Goal: Information Seeking & Learning: Learn about a topic

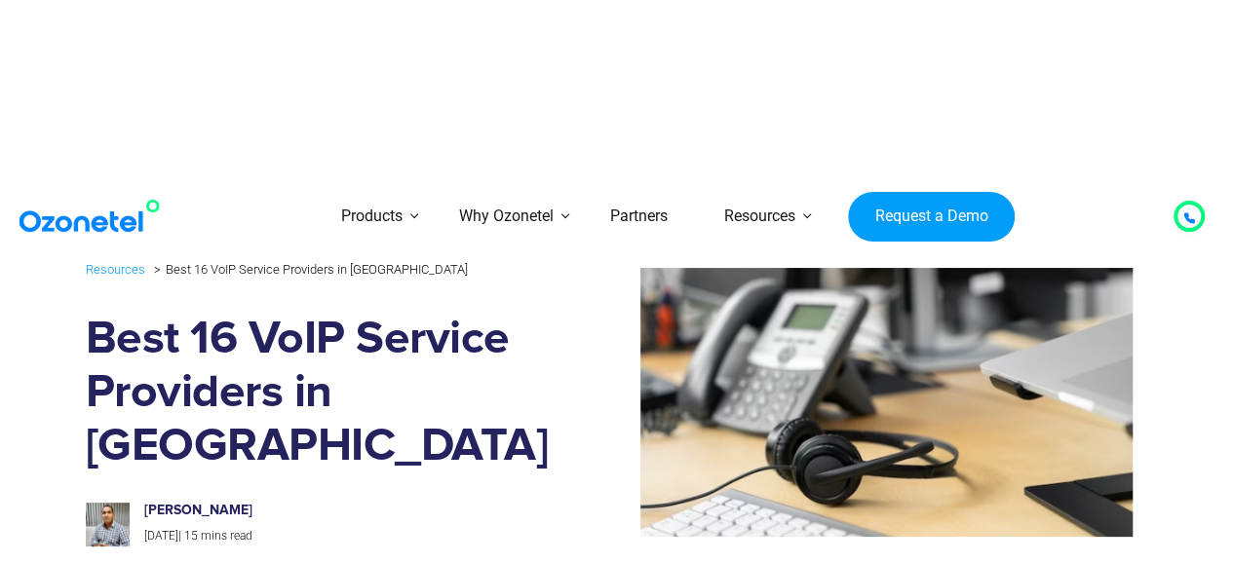
click at [121, 219] on img at bounding box center [94, 216] width 158 height 35
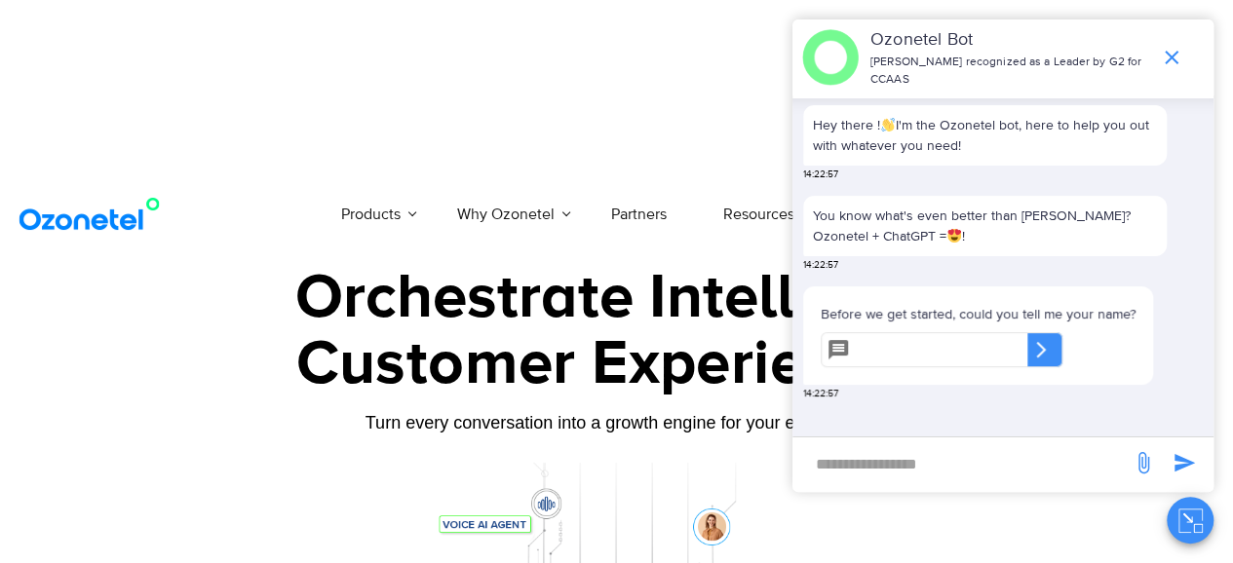
click at [941, 98] on div "Hey there ! I'm the Ozonetel bot, here to help you out with whatever you need! …" at bounding box center [1004, 267] width 417 height 338
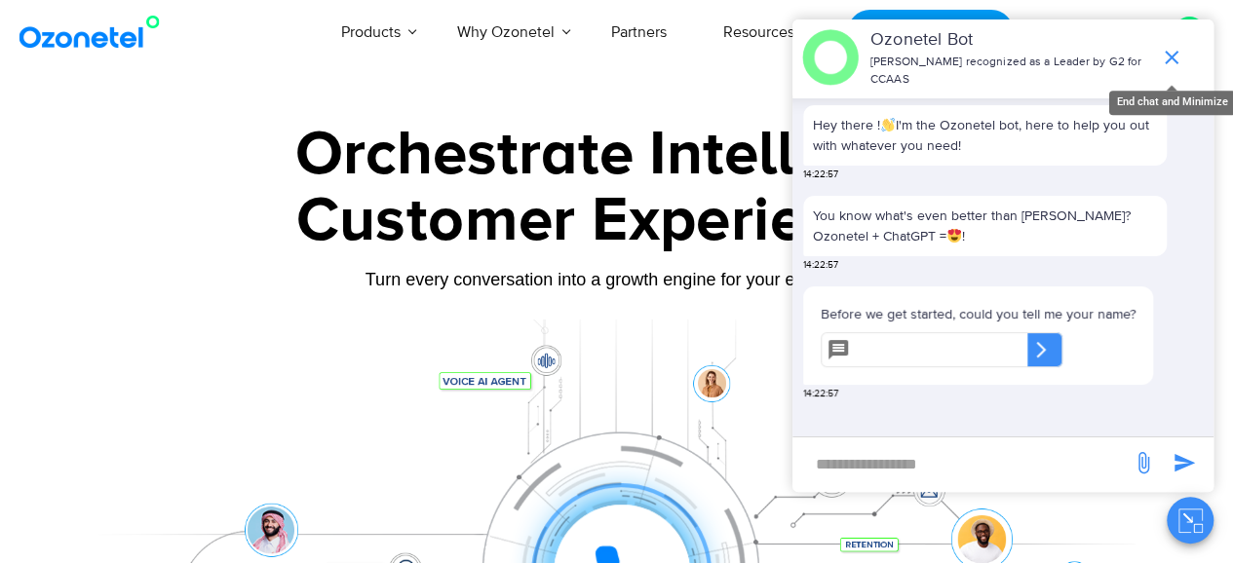
click at [1171, 46] on icon "end chat or minimize" at bounding box center [1171, 57] width 23 height 23
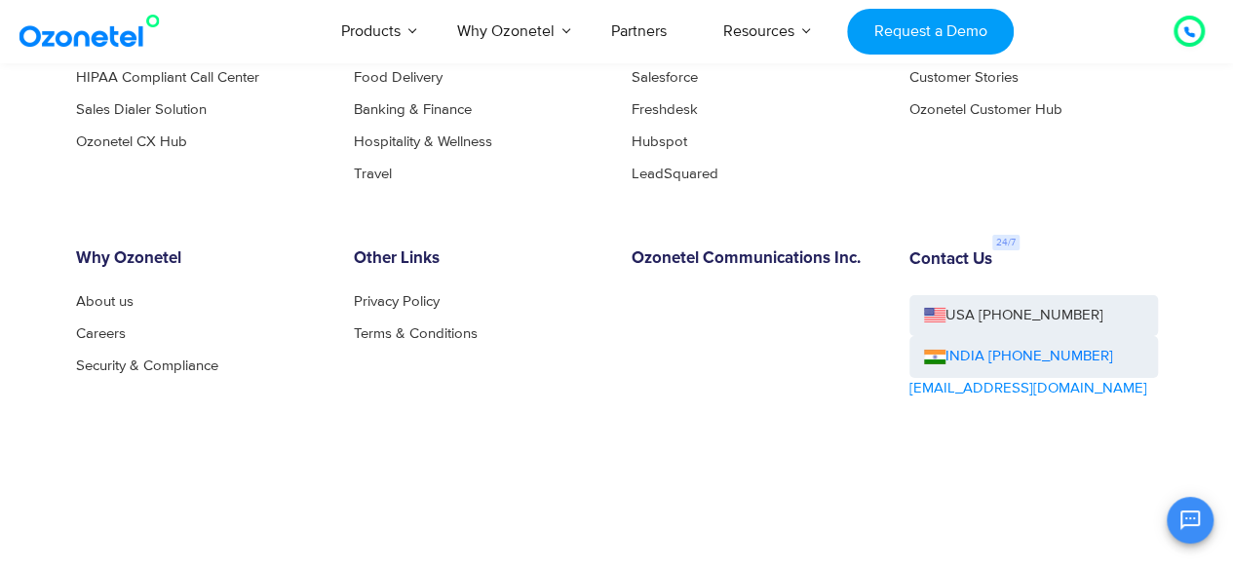
scroll to position [10625, 0]
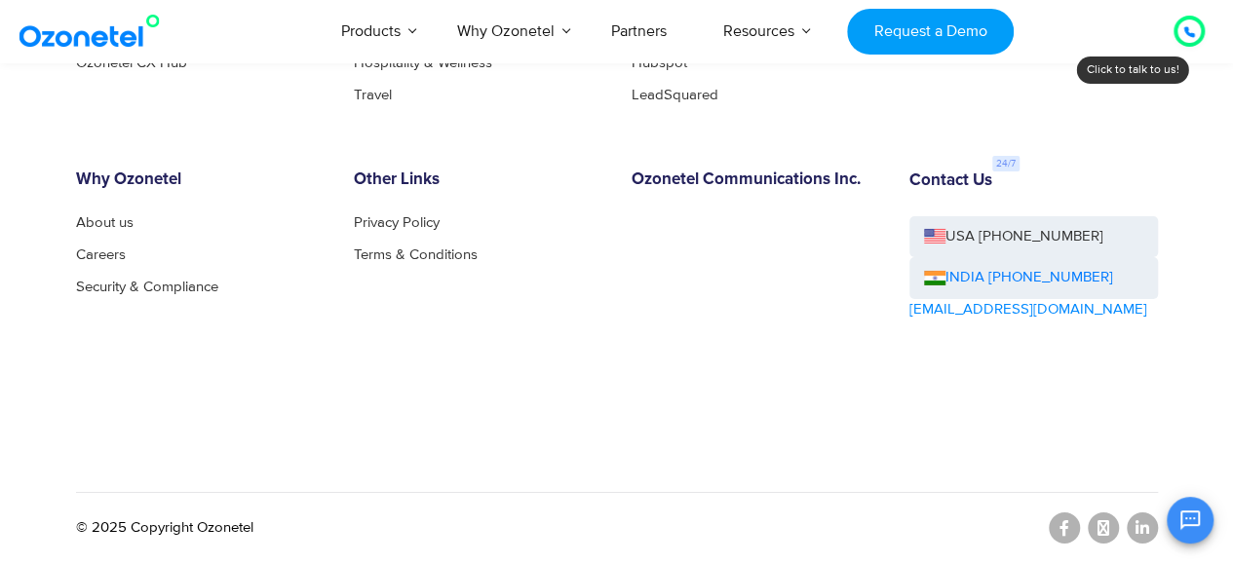
click at [434, 287] on div "Other Links Privacy Policy Terms & Conditions" at bounding box center [478, 288] width 278 height 234
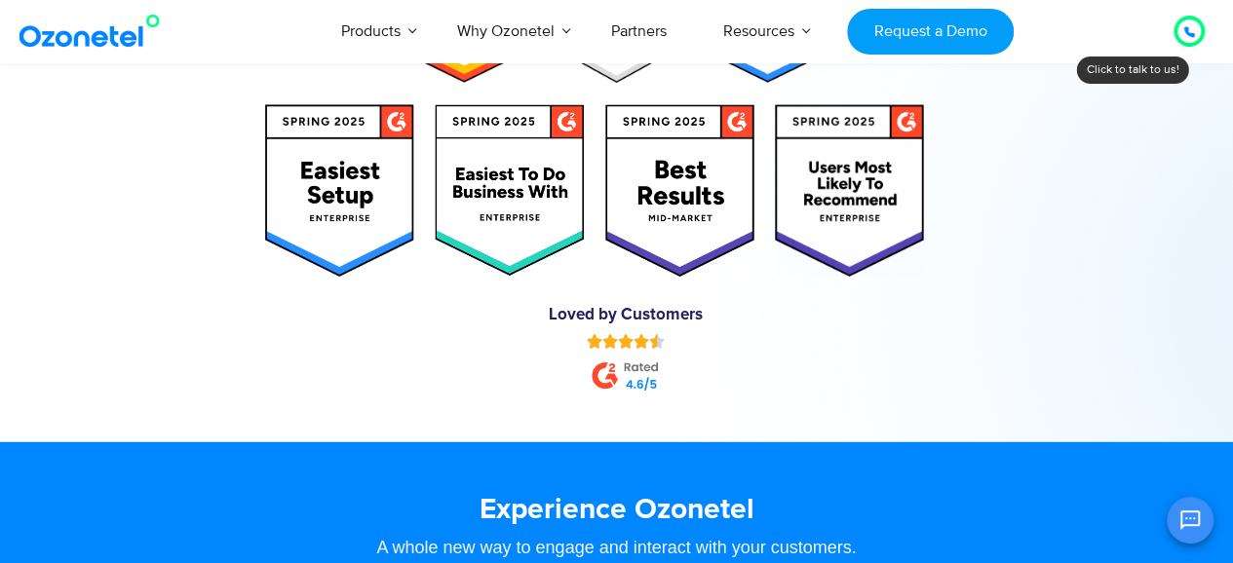
scroll to position [9716, 0]
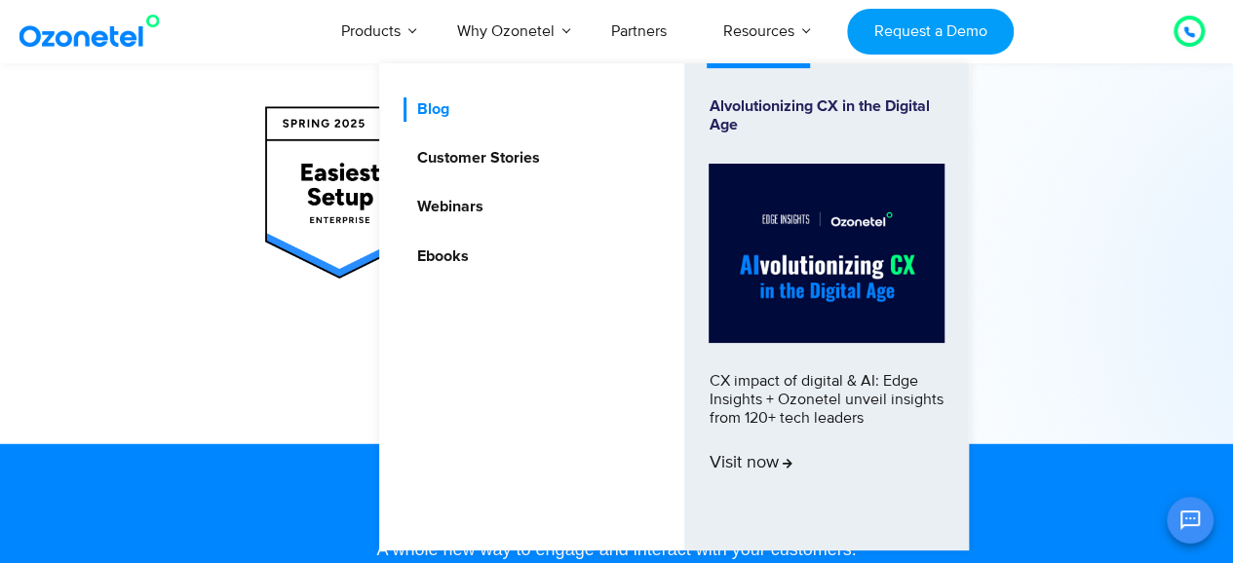
click at [437, 109] on link "Blog" at bounding box center [427, 109] width 48 height 24
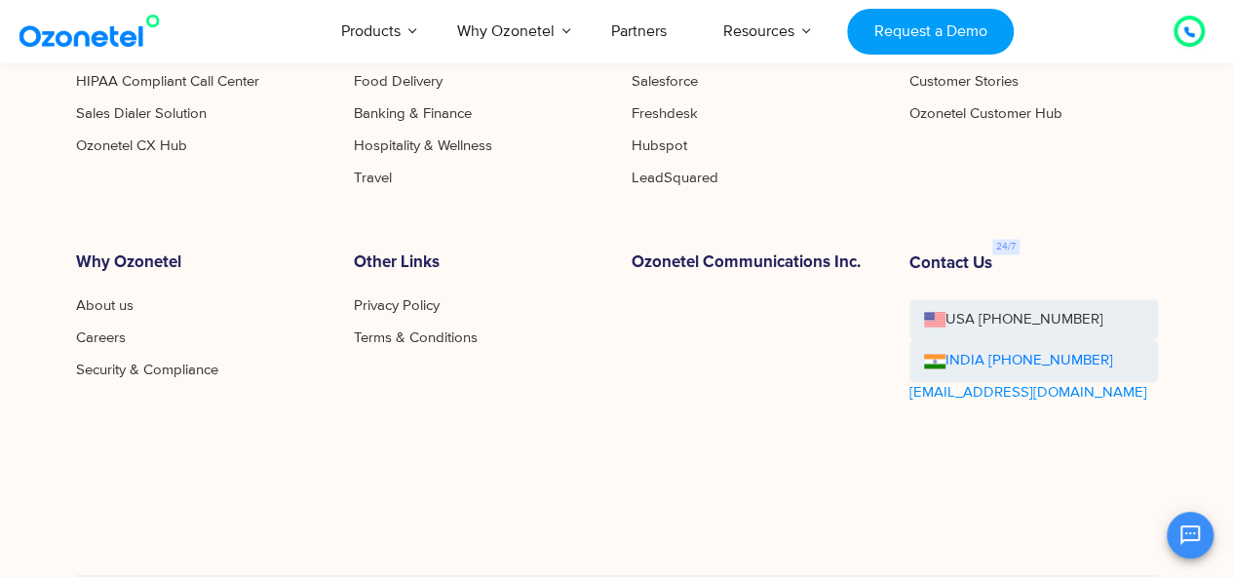
scroll to position [1267, 0]
